Goal: Information Seeking & Learning: Learn about a topic

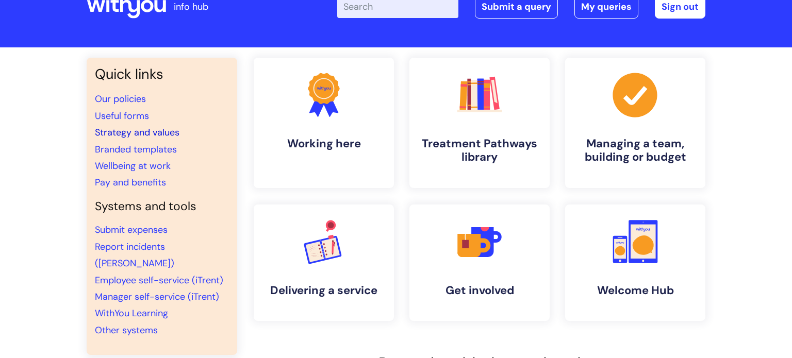
scroll to position [35, 0]
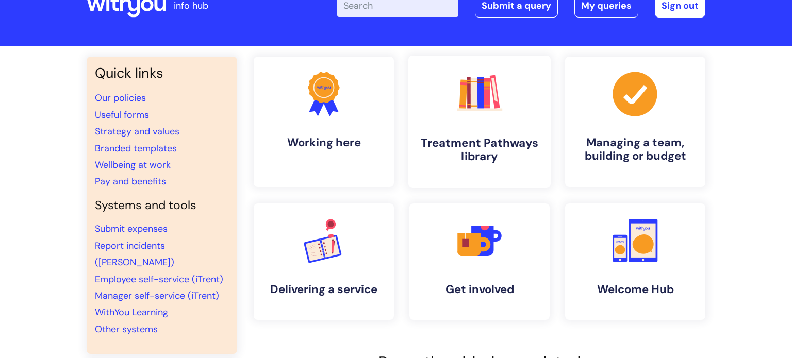
click at [441, 109] on link ".cls-1{fill:#f89b22;}.cls-1,.cls-2,.cls-3,.cls-4,.cls-5,.cls-6,.cls-7{stroke-wi…" at bounding box center [479, 122] width 142 height 132
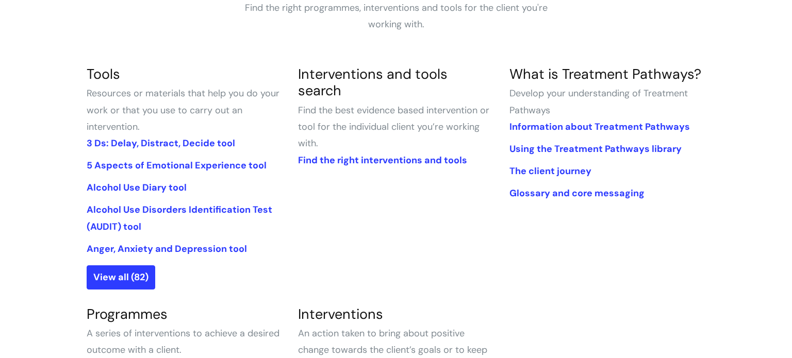
scroll to position [218, 0]
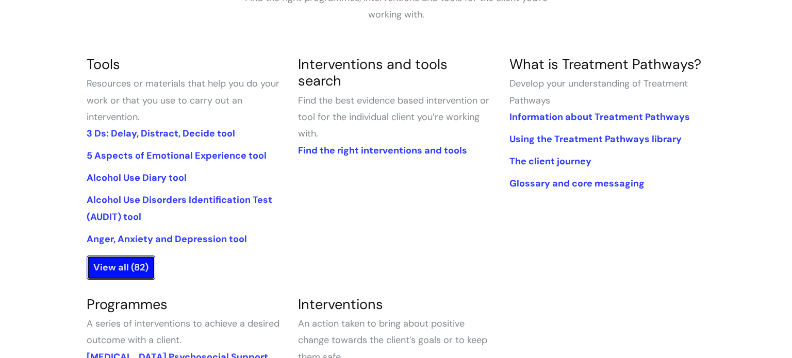
click at [117, 267] on link "View all (82)" at bounding box center [121, 268] width 69 height 24
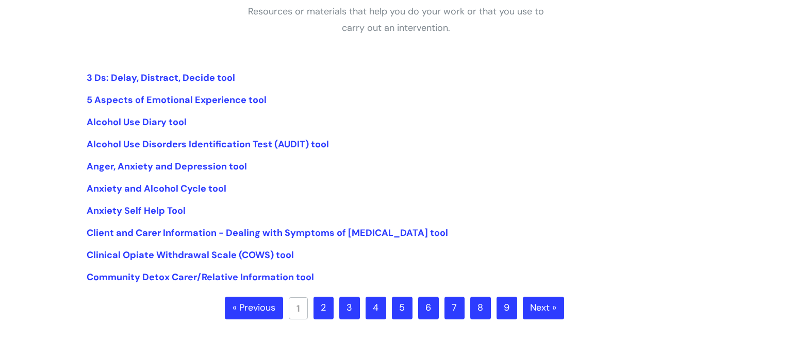
scroll to position [206, 0]
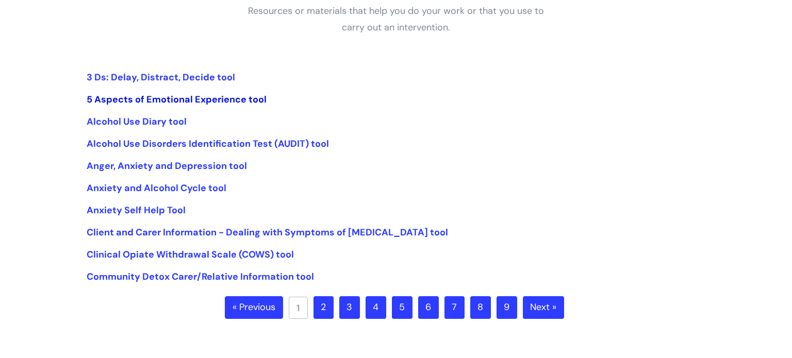
click at [203, 99] on link "5 Aspects of Emotional Experience tool" at bounding box center [177, 99] width 180 height 12
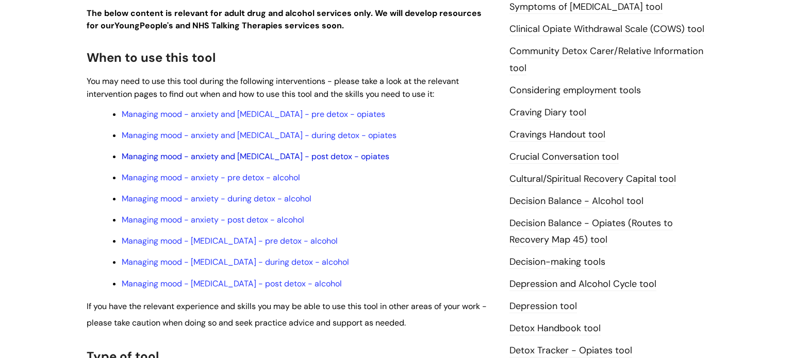
scroll to position [319, 0]
click at [187, 183] on link "Managing mood - anxiety - pre detox - alcohol" at bounding box center [211, 178] width 178 height 11
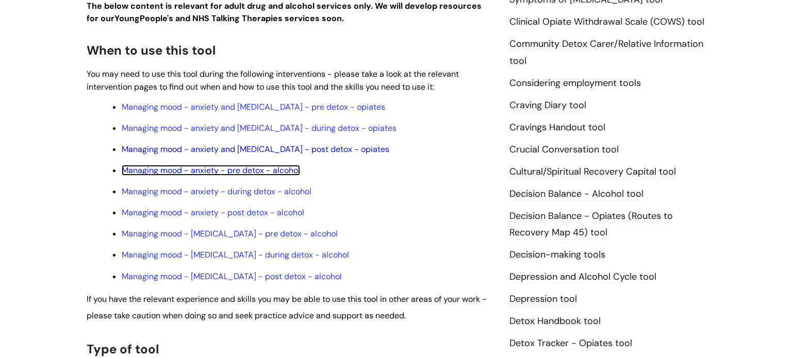
scroll to position [63, 0]
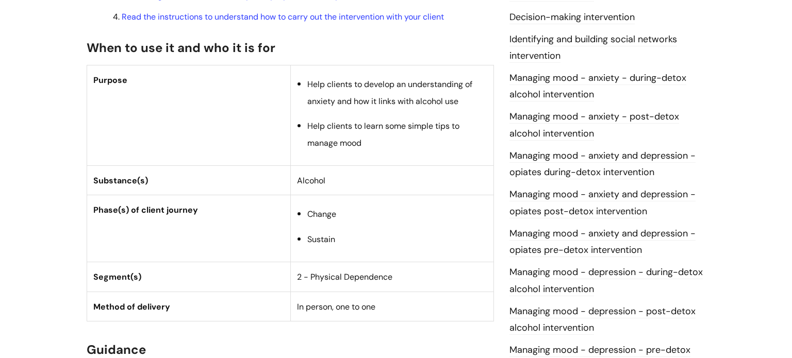
scroll to position [469, 0]
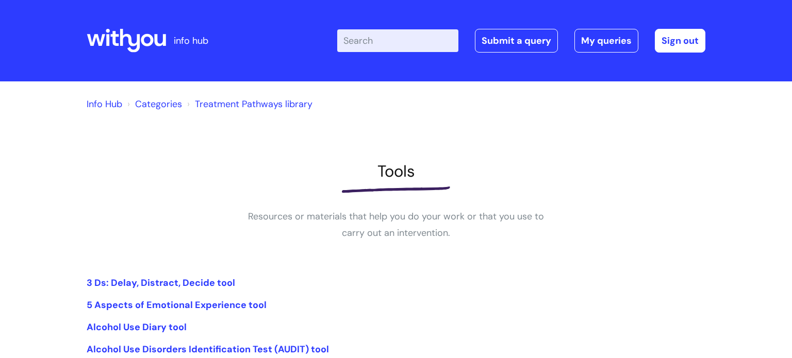
scroll to position [206, 0]
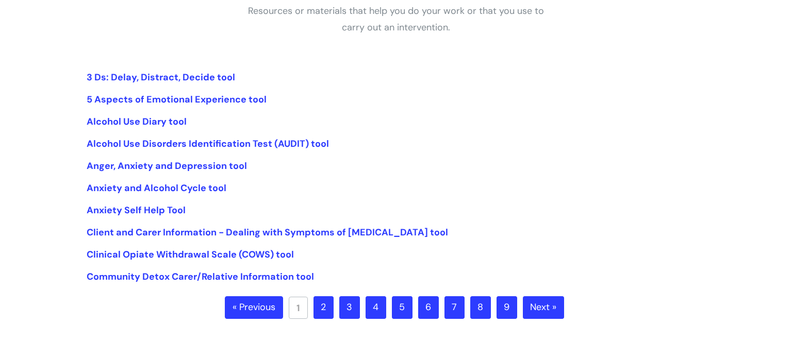
click at [325, 303] on link "2" at bounding box center [323, 307] width 20 height 23
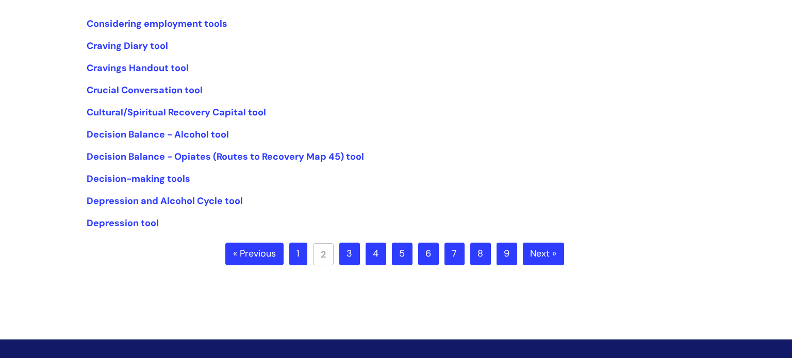
scroll to position [255, 0]
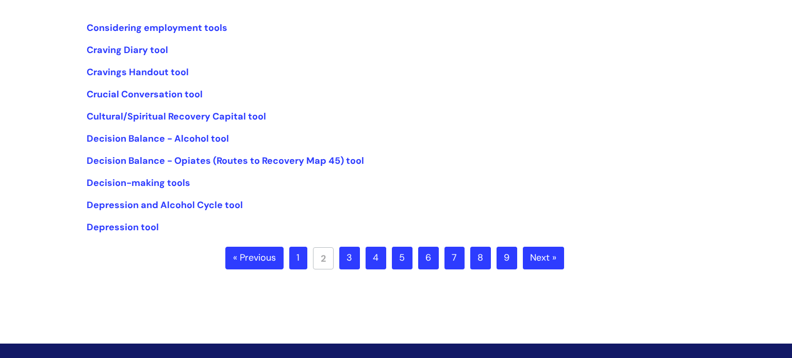
click at [66, 224] on div "Info Hub Categories Treatment Pathways library Tools Resources or materials tha…" at bounding box center [396, 69] width 792 height 486
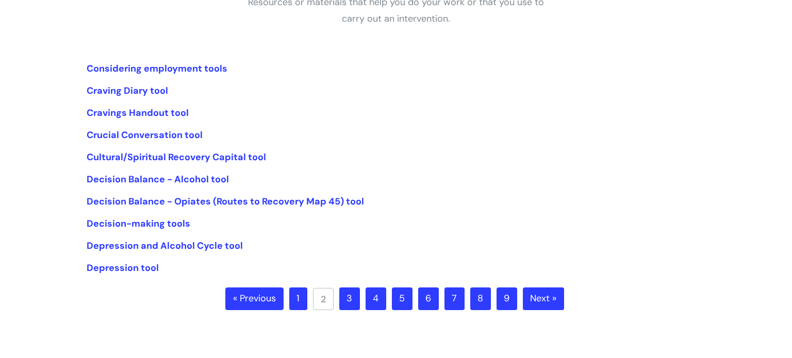
scroll to position [212, 0]
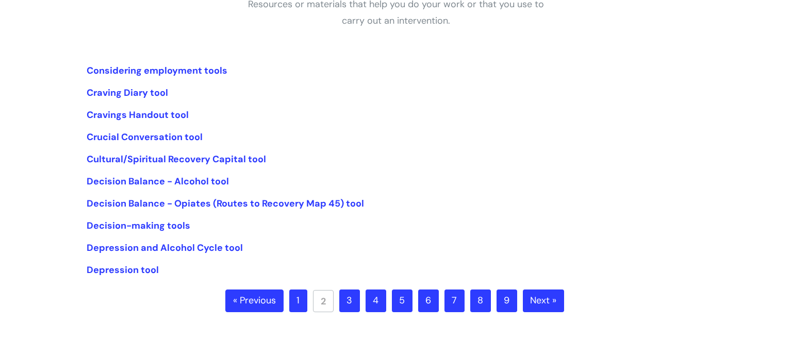
click at [350, 303] on link "3" at bounding box center [349, 301] width 21 height 23
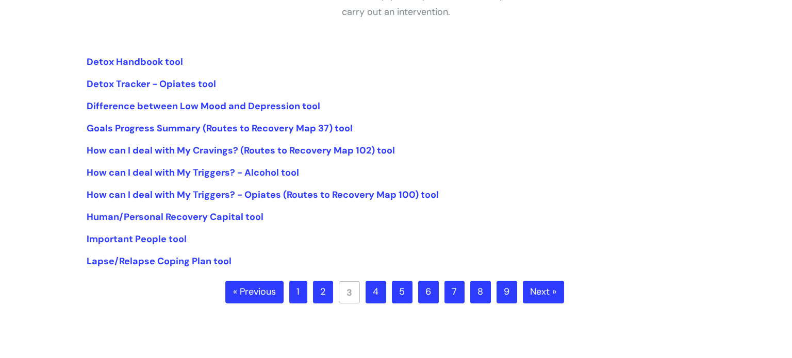
scroll to position [218, 0]
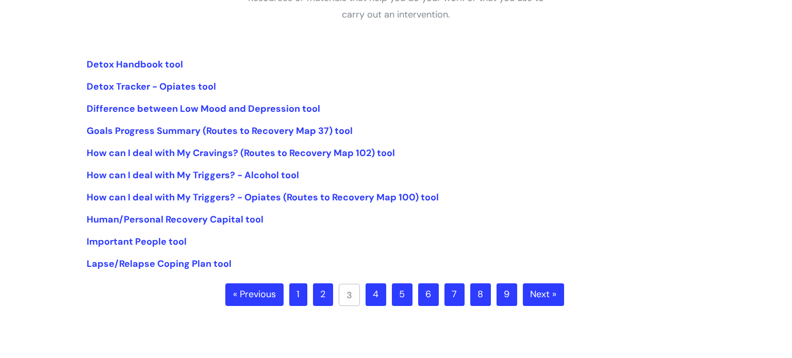
click at [377, 298] on link "4" at bounding box center [375, 294] width 21 height 23
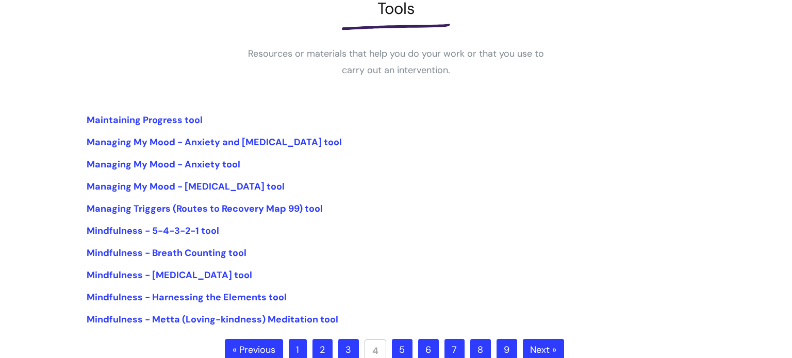
scroll to position [340, 0]
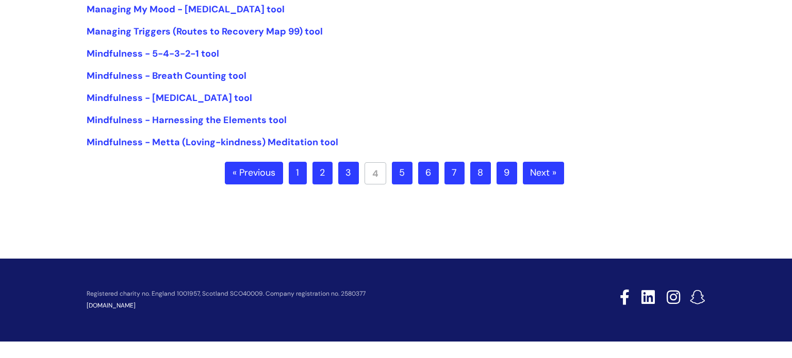
click at [404, 174] on link "5" at bounding box center [402, 173] width 21 height 23
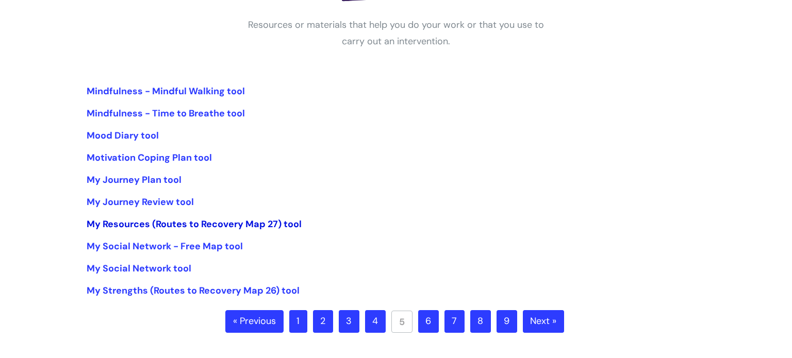
scroll to position [208, 0]
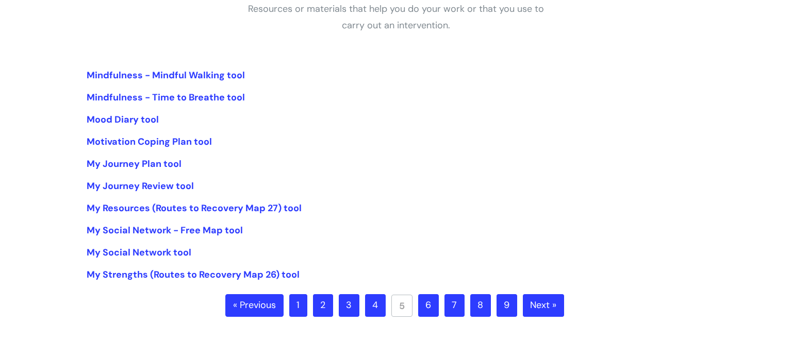
click at [427, 302] on link "6" at bounding box center [428, 305] width 21 height 23
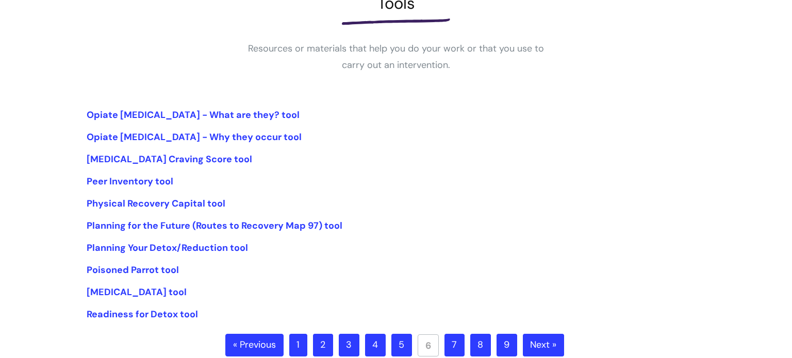
scroll to position [227, 0]
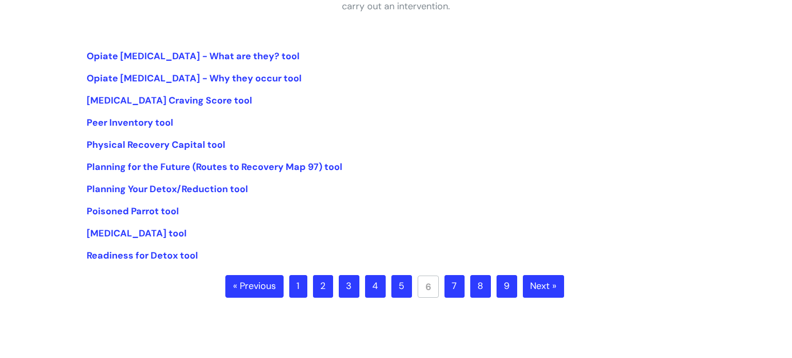
click at [444, 282] on link "7" at bounding box center [454, 286] width 20 height 23
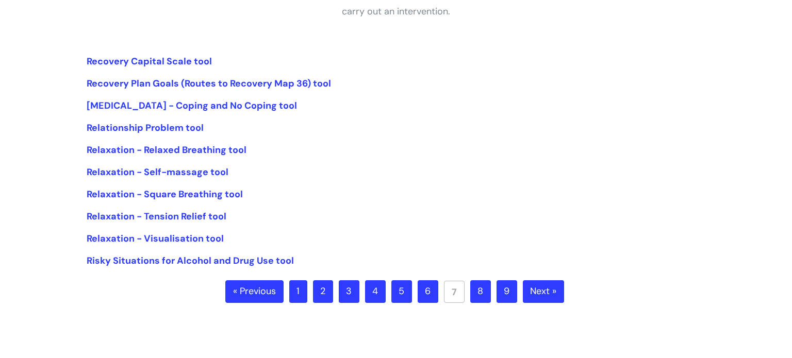
scroll to position [229, 0]
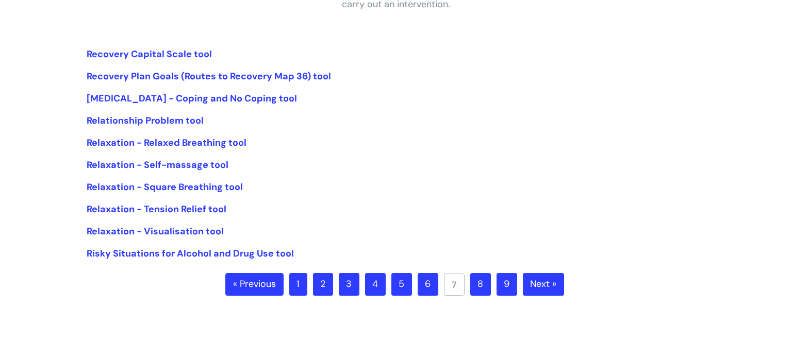
click at [480, 290] on link "8" at bounding box center [480, 284] width 21 height 23
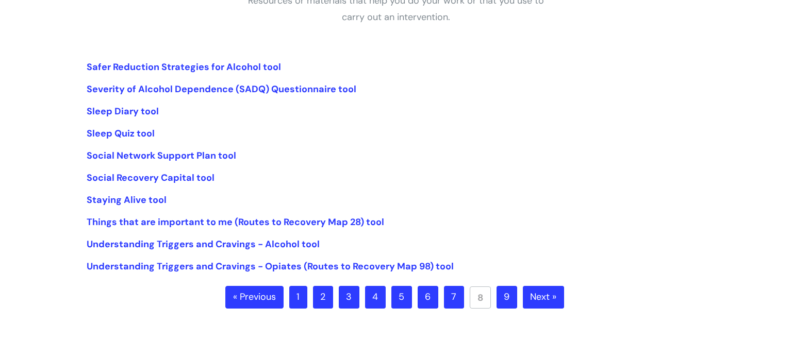
scroll to position [231, 0]
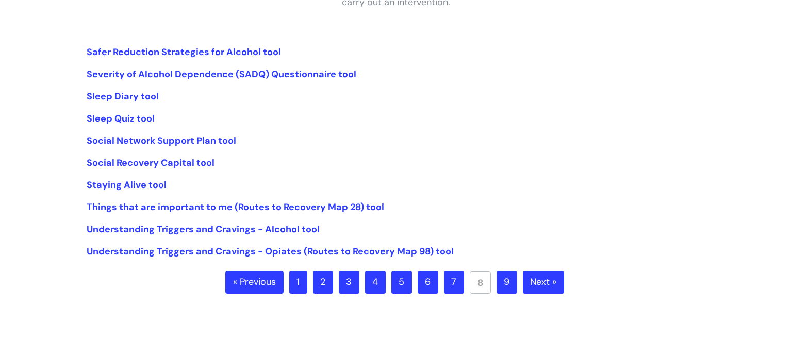
click at [504, 278] on link "9" at bounding box center [506, 282] width 21 height 23
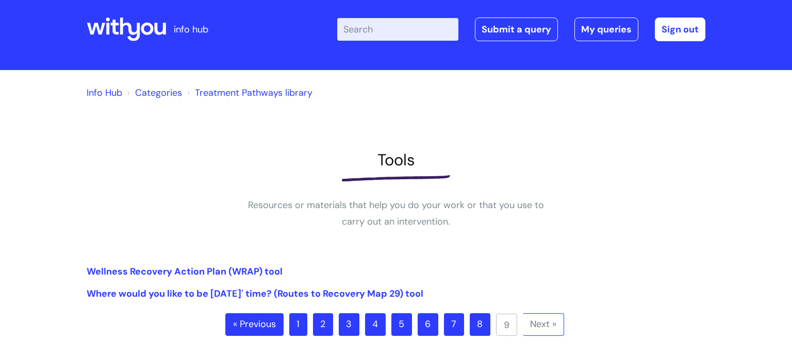
scroll to position [28, 0]
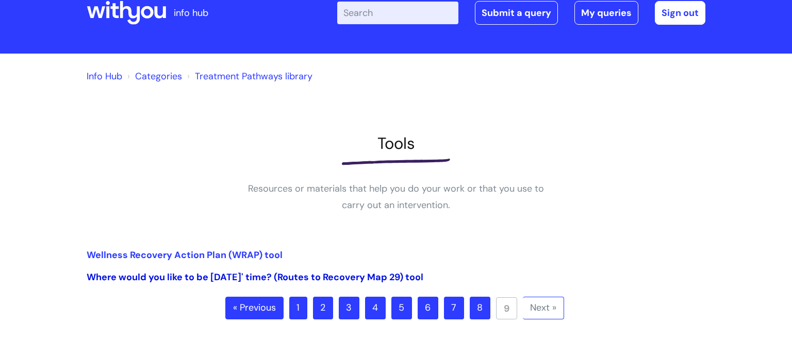
click at [245, 282] on link "Where would you like to be [DATE]' time? (Routes to Recovery Map 29) tool" at bounding box center [255, 277] width 336 height 12
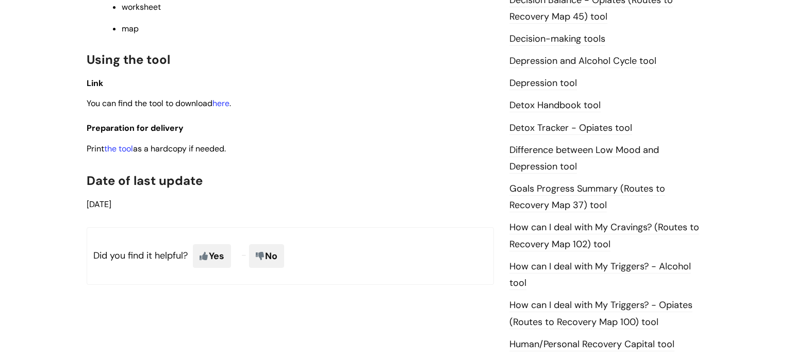
scroll to position [598, 0]
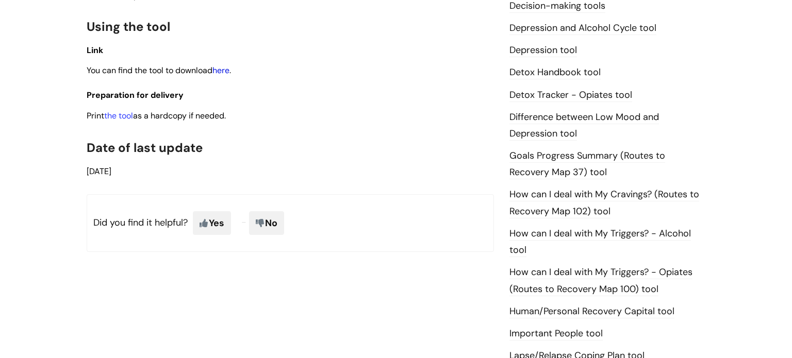
click at [224, 76] on link "here" at bounding box center [220, 70] width 17 height 11
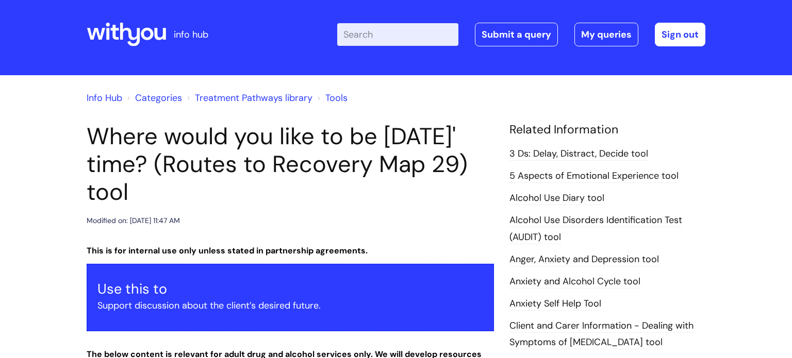
scroll to position [0, 0]
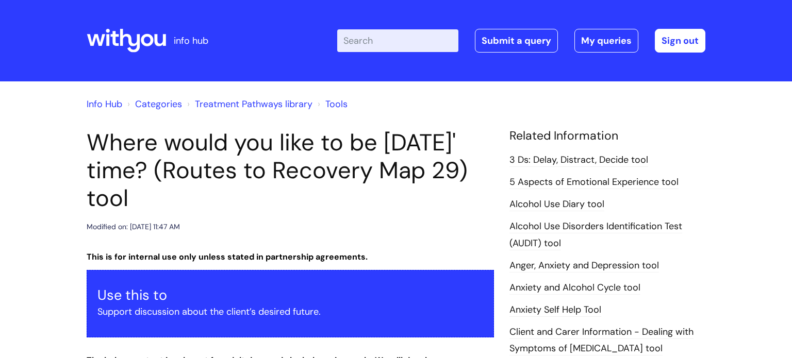
click at [382, 44] on input "Enter your search term here..." at bounding box center [397, 40] width 121 height 23
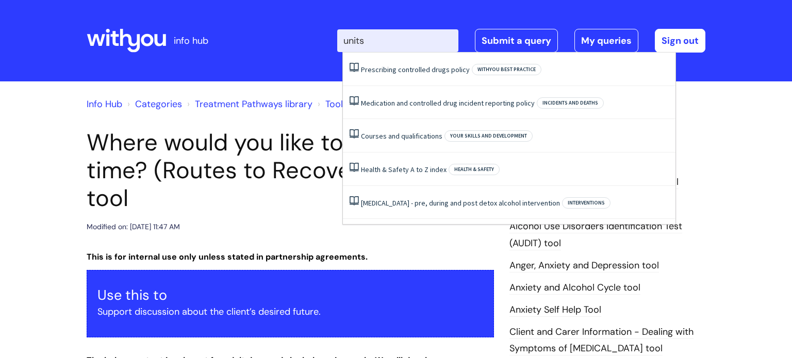
type input "units"
click button "Search" at bounding box center [0, 0] width 0 height 0
